Goal: Transaction & Acquisition: Obtain resource

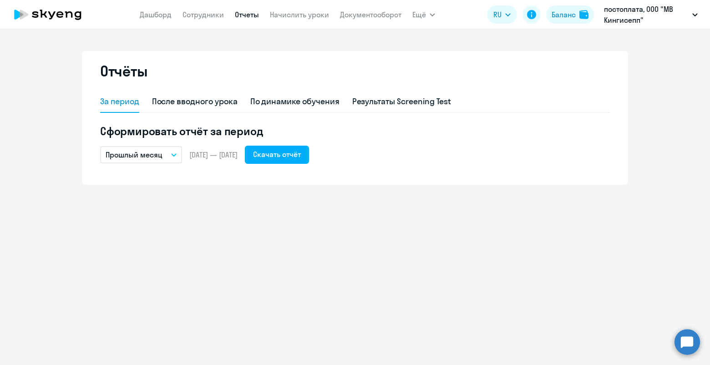
click at [174, 155] on icon "button" at bounding box center [173, 155] width 5 height 2
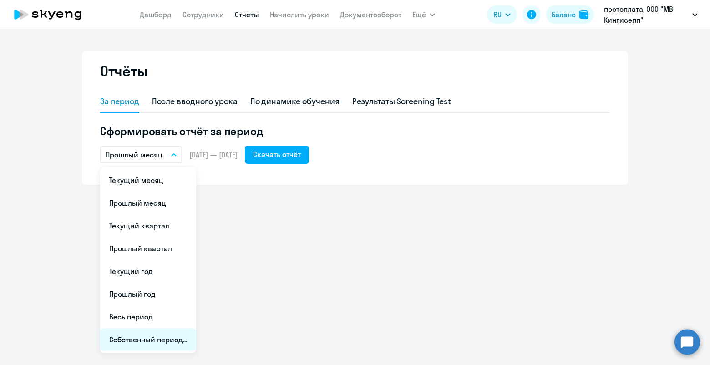
click at [143, 345] on li "Собственный период..." at bounding box center [148, 339] width 96 height 23
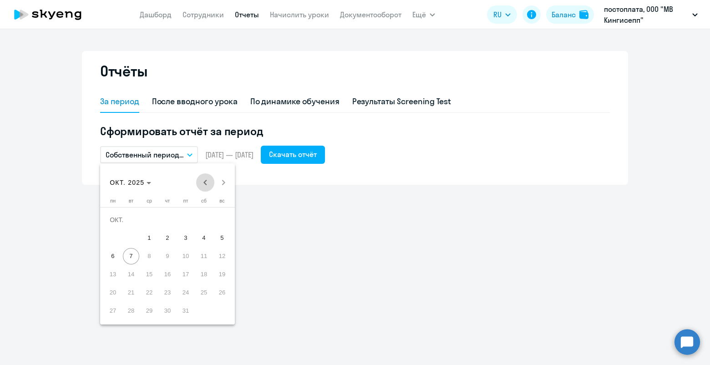
click at [206, 183] on span "Previous month" at bounding box center [205, 182] width 18 height 18
click at [116, 237] on span "1" at bounding box center [113, 238] width 16 height 16
click at [132, 312] on span "30" at bounding box center [131, 310] width 16 height 16
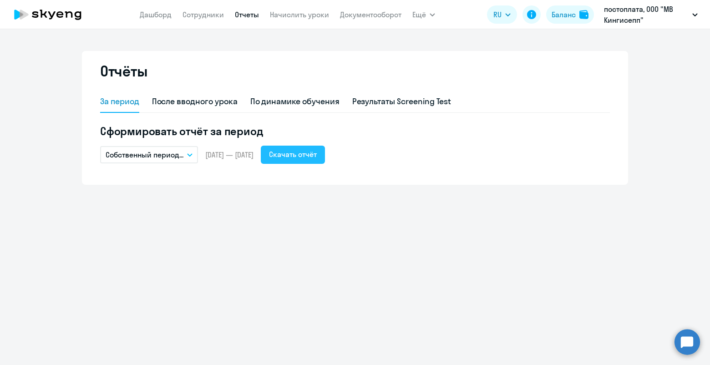
click at [317, 152] on div "Скачать отчёт" at bounding box center [293, 154] width 48 height 11
click at [189, 153] on icon "button" at bounding box center [189, 154] width 5 height 3
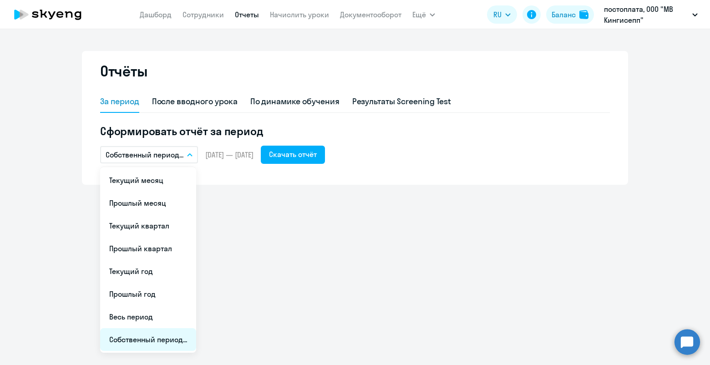
click at [132, 336] on li "Собственный период..." at bounding box center [148, 339] width 96 height 23
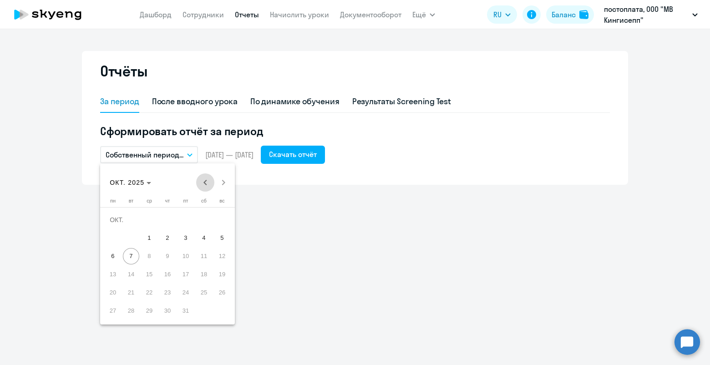
click at [204, 179] on span "Previous month" at bounding box center [205, 182] width 18 height 18
click at [186, 217] on span "1" at bounding box center [185, 219] width 16 height 16
click at [219, 292] on span "31" at bounding box center [222, 292] width 16 height 16
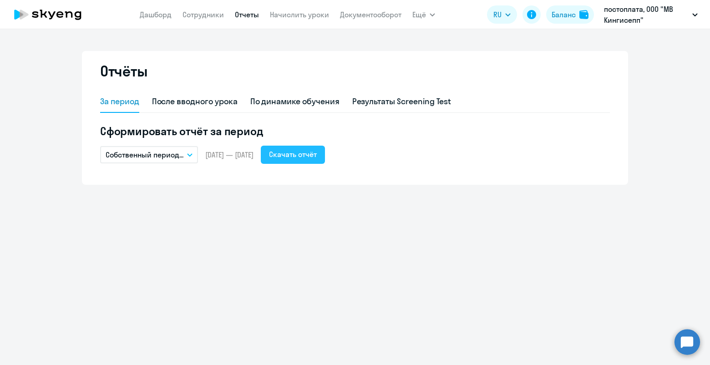
click at [317, 150] on div "Скачать отчёт" at bounding box center [293, 154] width 48 height 11
click at [396, 315] on div "Отчёты За период После вводного урока По динамике обучения Результаты Screening…" at bounding box center [355, 197] width 710 height 336
click at [186, 154] on button "Собственный период..." at bounding box center [149, 154] width 98 height 17
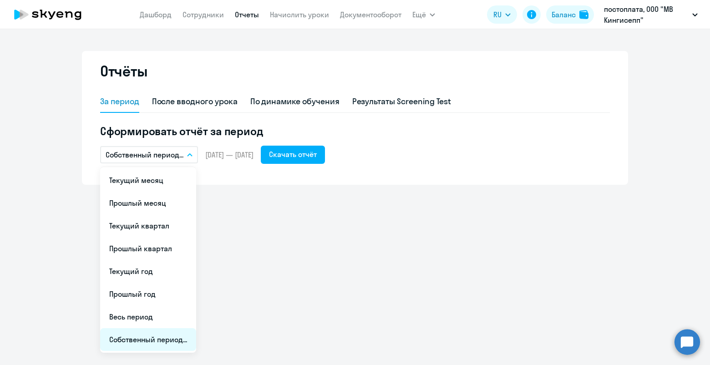
click at [134, 342] on li "Собственный период..." at bounding box center [148, 339] width 96 height 23
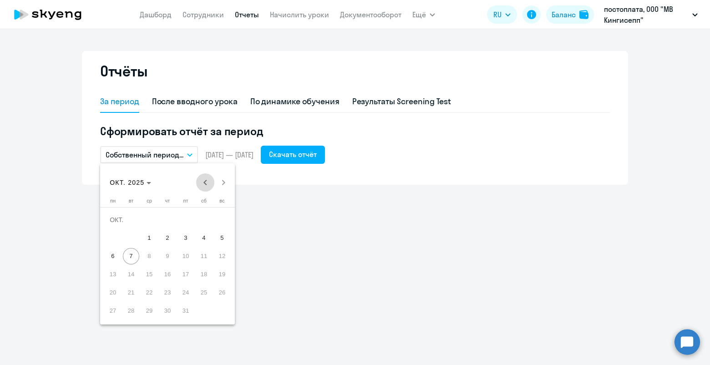
click at [204, 181] on span "Previous month" at bounding box center [205, 182] width 18 height 18
click at [203, 181] on span "Previous month" at bounding box center [205, 182] width 18 height 18
click at [131, 234] on span "1" at bounding box center [131, 238] width 16 height 16
click at [161, 312] on span "31" at bounding box center [167, 310] width 16 height 16
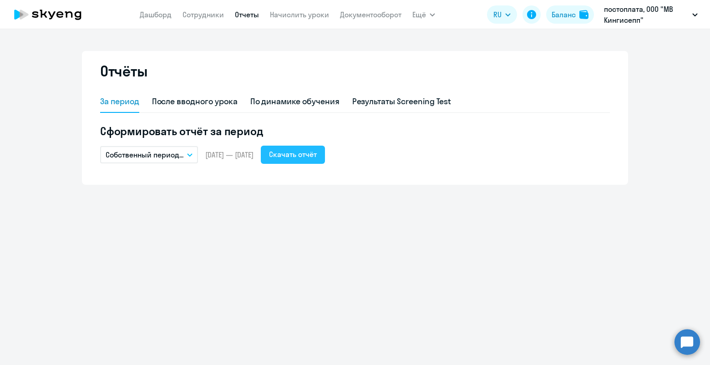
click at [314, 153] on div "Скачать отчёт" at bounding box center [293, 154] width 48 height 11
click at [192, 151] on button "Собственный период..." at bounding box center [149, 154] width 98 height 17
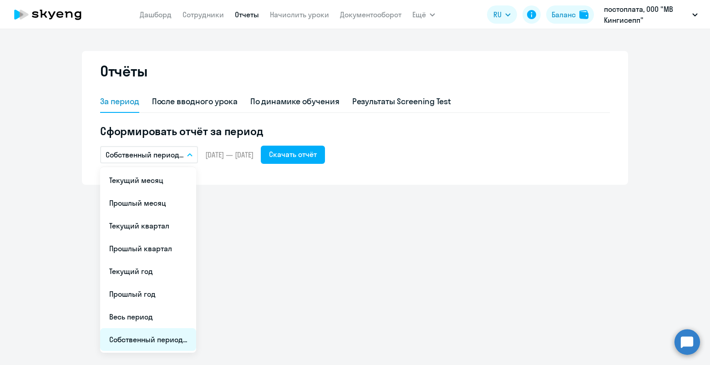
click at [129, 339] on li "Собственный период..." at bounding box center [148, 339] width 96 height 23
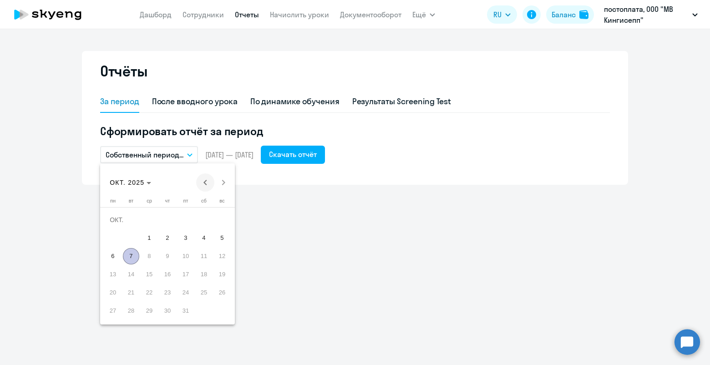
click at [205, 183] on span "Previous month" at bounding box center [205, 182] width 18 height 18
click at [205, 184] on span "Previous month" at bounding box center [205, 182] width 18 height 18
drag, startPoint x: 224, startPoint y: 217, endPoint x: 214, endPoint y: 210, distance: 12.0
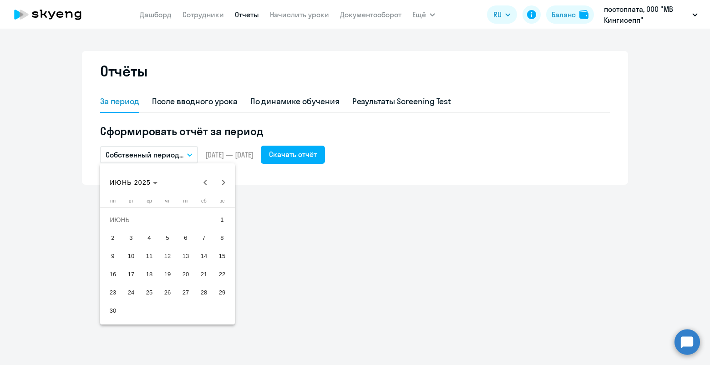
click at [224, 218] on span "1" at bounding box center [222, 219] width 16 height 16
click at [113, 307] on span "30" at bounding box center [113, 310] width 16 height 16
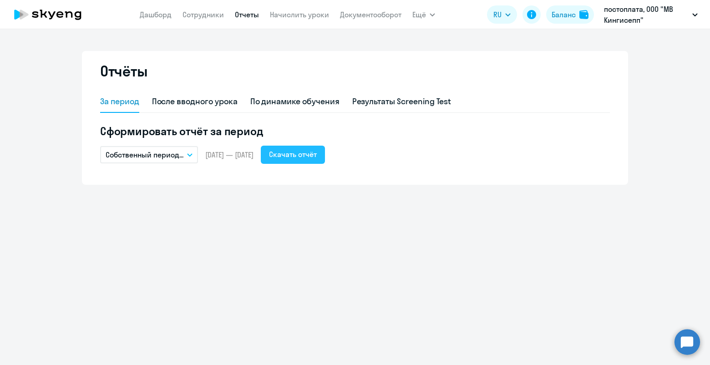
click at [317, 153] on div "Скачать отчёт" at bounding box center [293, 154] width 48 height 11
click at [186, 152] on button "Собственный период..." at bounding box center [149, 154] width 98 height 17
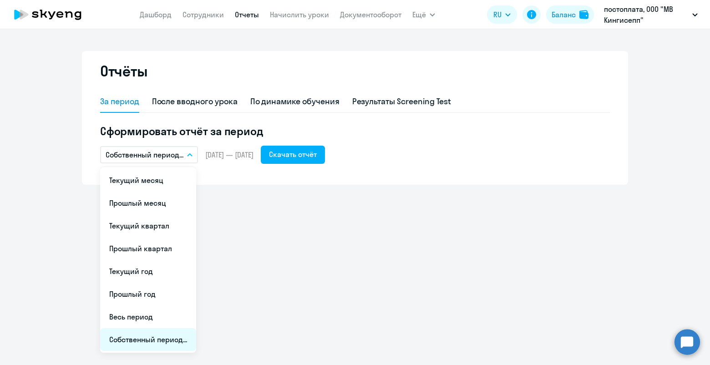
click at [131, 343] on li "Собственный период..." at bounding box center [148, 339] width 96 height 23
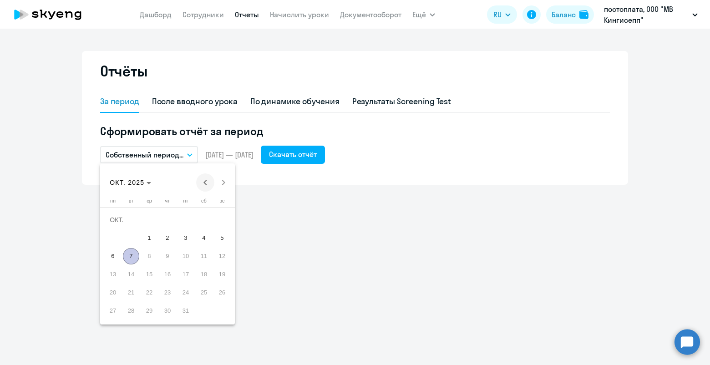
click at [207, 183] on span "Previous month" at bounding box center [205, 182] width 18 height 18
click at [206, 182] on span "Previous month" at bounding box center [205, 182] width 18 height 18
click at [208, 182] on span "Previous month" at bounding box center [205, 182] width 18 height 18
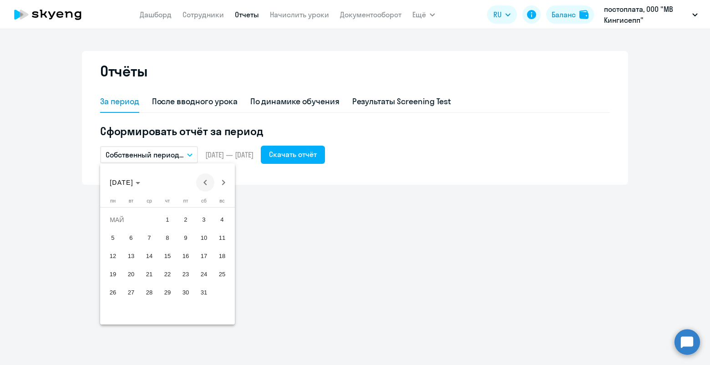
click at [208, 182] on span "Previous month" at bounding box center [205, 182] width 18 height 18
drag, startPoint x: 130, startPoint y: 233, endPoint x: 151, endPoint y: 267, distance: 39.5
click at [130, 233] on span "1" at bounding box center [131, 238] width 16 height 16
click at [146, 312] on span "30" at bounding box center [149, 310] width 16 height 16
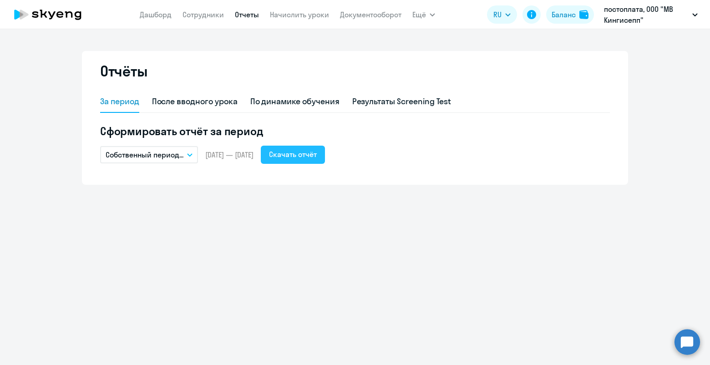
click at [317, 154] on div "Скачать отчёт" at bounding box center [293, 154] width 48 height 11
click at [188, 151] on button "Собственный период..." at bounding box center [149, 154] width 98 height 17
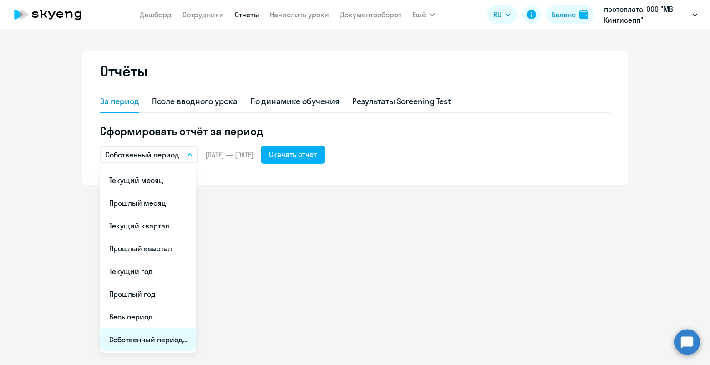
click at [134, 336] on li "Собственный период..." at bounding box center [148, 339] width 96 height 23
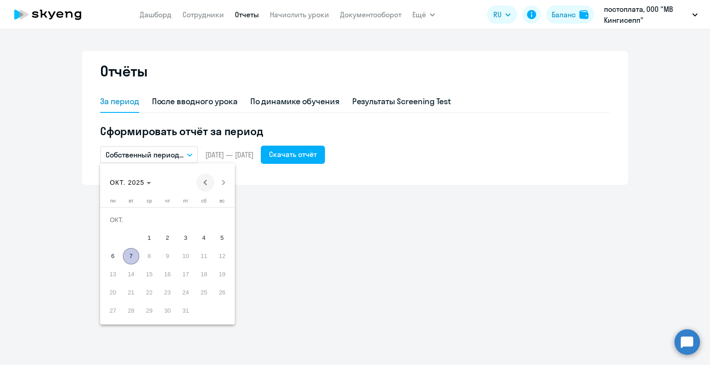
click at [202, 181] on span "Previous month" at bounding box center [205, 182] width 18 height 18
click at [202, 182] on span "Previous month" at bounding box center [205, 182] width 18 height 18
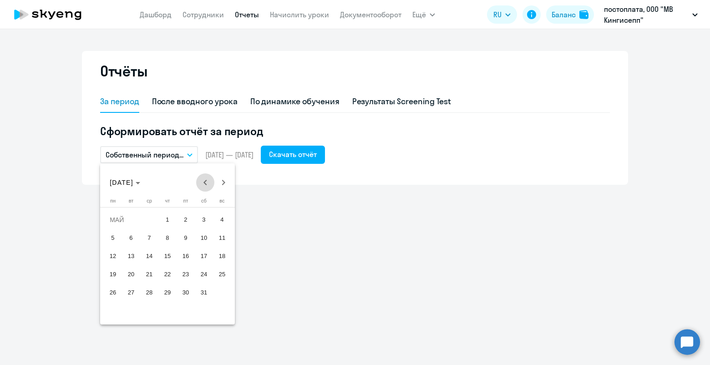
click at [202, 182] on span "Previous month" at bounding box center [205, 182] width 18 height 18
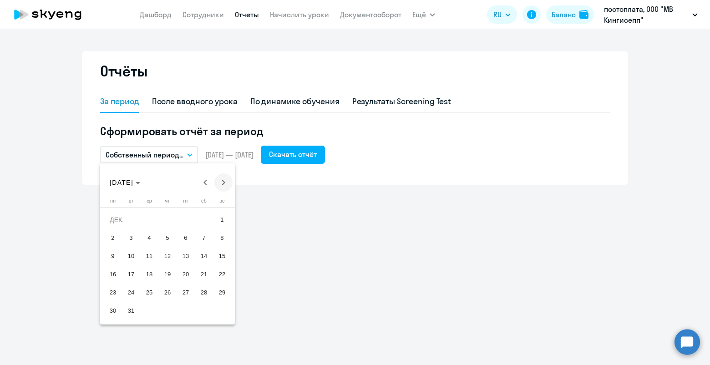
click at [227, 184] on span "Next month" at bounding box center [223, 182] width 18 height 18
click at [151, 235] on span "1" at bounding box center [149, 238] width 16 height 16
click at [190, 311] on span "31" at bounding box center [185, 310] width 16 height 16
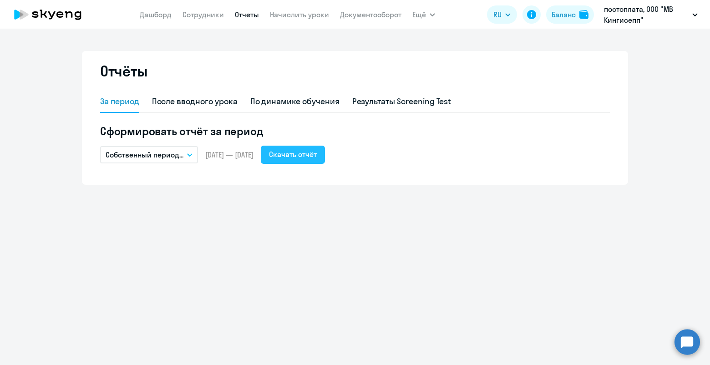
click at [317, 155] on div "Скачать отчёт" at bounding box center [293, 154] width 48 height 11
click at [188, 154] on icon "button" at bounding box center [189, 155] width 5 height 2
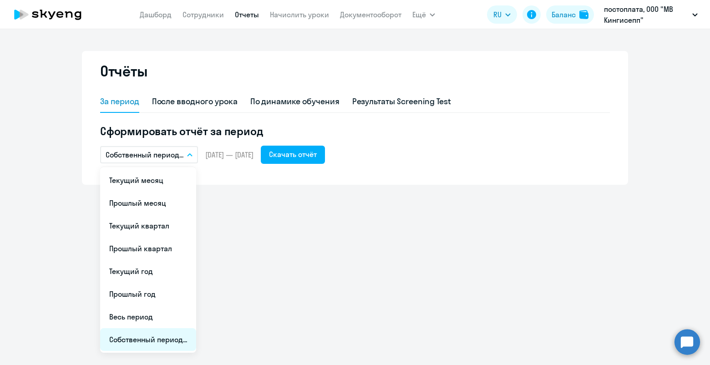
click at [132, 334] on li "Собственный период..." at bounding box center [148, 339] width 96 height 23
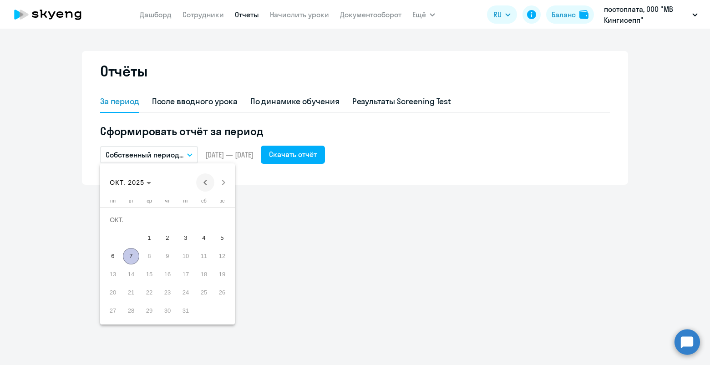
click at [201, 182] on span "Previous month" at bounding box center [205, 182] width 18 height 18
click at [201, 181] on span "Previous month" at bounding box center [205, 182] width 18 height 18
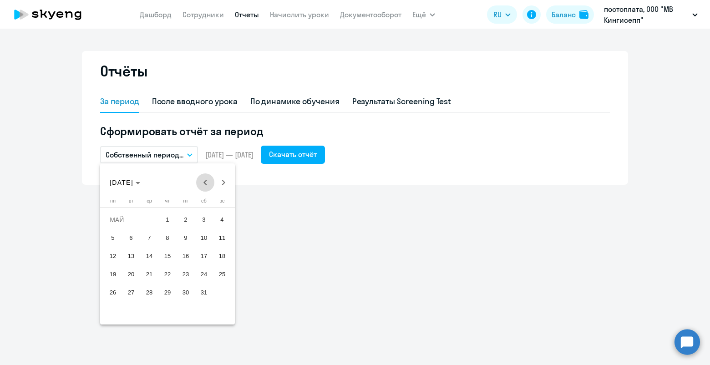
click at [201, 181] on span "Previous month" at bounding box center [205, 182] width 18 height 18
drag, startPoint x: 206, startPoint y: 216, endPoint x: 149, endPoint y: 267, distance: 76.3
click at [206, 216] on span "1" at bounding box center [204, 219] width 16 height 16
click at [114, 317] on span "31" at bounding box center [113, 310] width 16 height 16
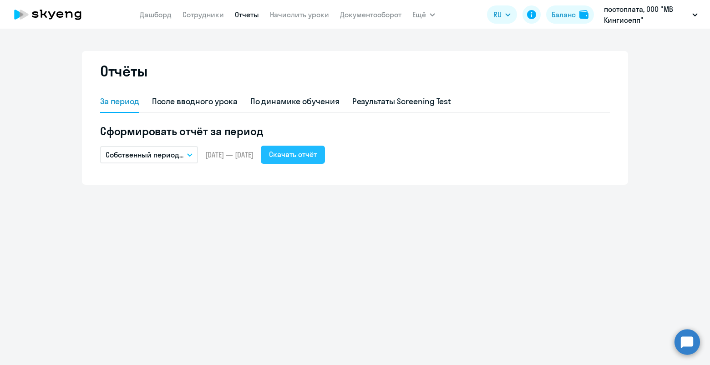
click at [317, 153] on div "Скачать отчёт" at bounding box center [293, 154] width 48 height 11
